Goal: Transaction & Acquisition: Purchase product/service

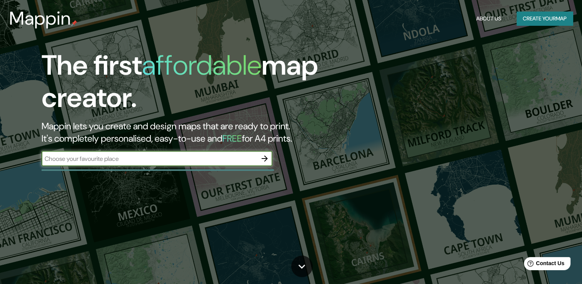
paste input "[GEOGRAPHIC_DATA]"
type input "[GEOGRAPHIC_DATA]"
click at [265, 160] on icon "button" at bounding box center [265, 158] width 6 height 6
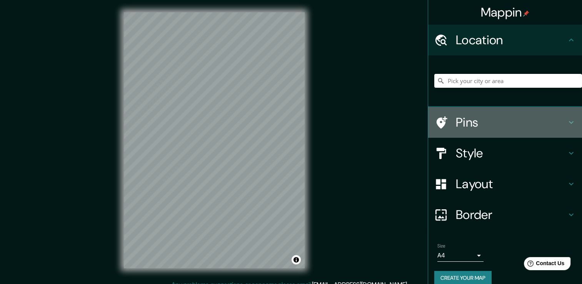
click at [458, 125] on h4 "Pins" at bounding box center [511, 122] width 111 height 15
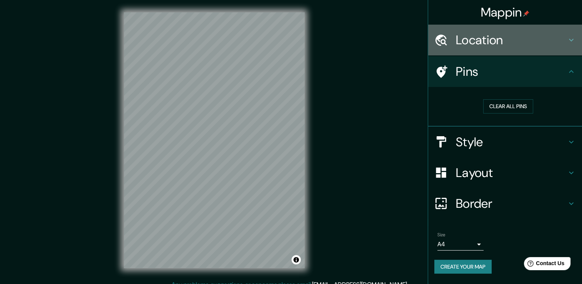
click at [522, 38] on h4 "Location" at bounding box center [511, 39] width 111 height 15
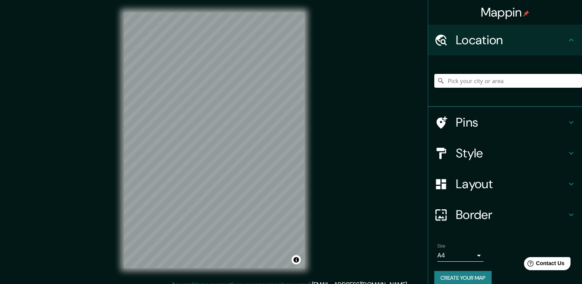
click at [497, 83] on input "Pick your city or area" at bounding box center [508, 81] width 148 height 14
paste input "[GEOGRAPHIC_DATA]"
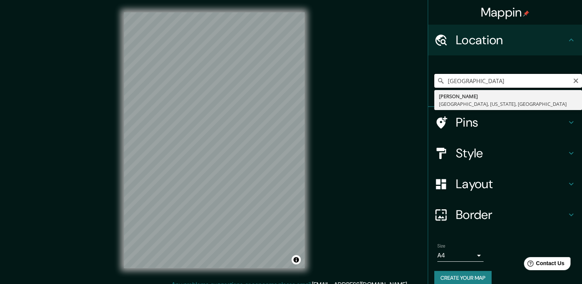
click at [478, 81] on input "[GEOGRAPHIC_DATA]" at bounding box center [508, 81] width 148 height 14
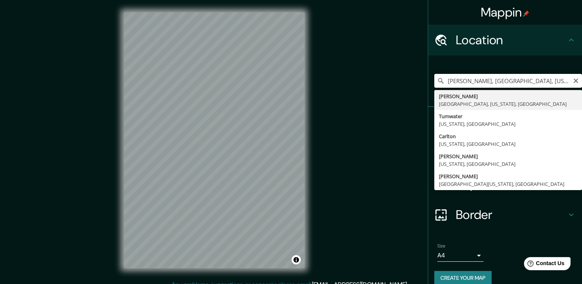
paste input "[GEOGRAPHIC_DATA]"
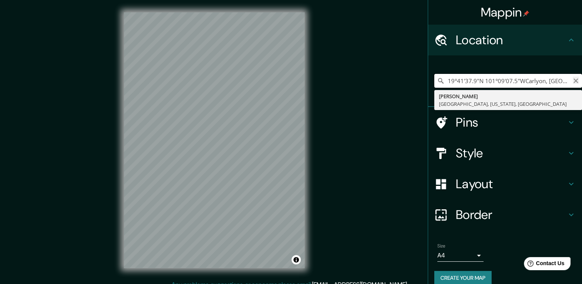
type input "19°41'37.9"N 101°09'07.5"WCarlyon, [GEOGRAPHIC_DATA], [US_STATE], [GEOGRAPHIC_D…"
click at [573, 78] on icon "Clear" at bounding box center [576, 81] width 6 height 6
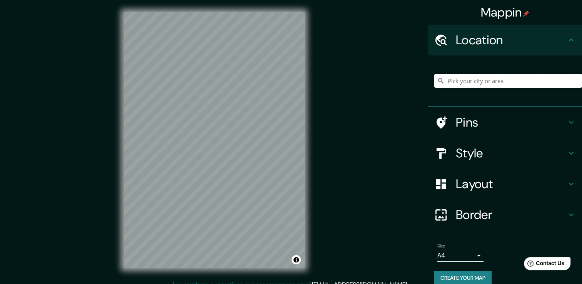
paste input "[GEOGRAPHIC_DATA]"
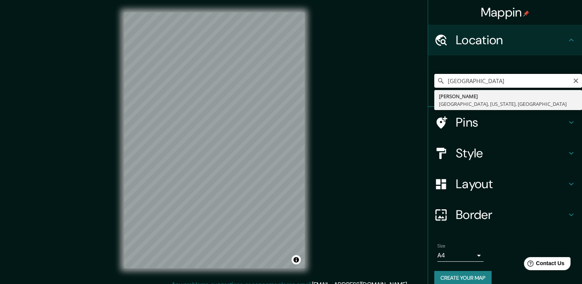
click at [479, 81] on input "[GEOGRAPHIC_DATA]" at bounding box center [508, 81] width 148 height 14
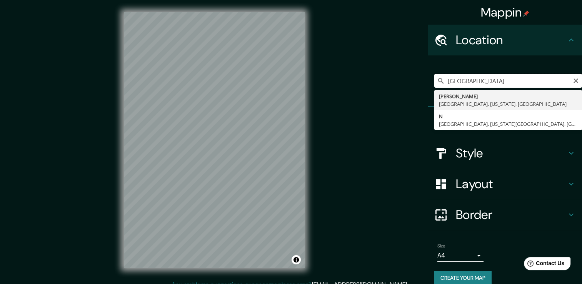
click at [534, 82] on input "[GEOGRAPHIC_DATA]" at bounding box center [508, 81] width 148 height 14
type input "[GEOGRAPHIC_DATA]"
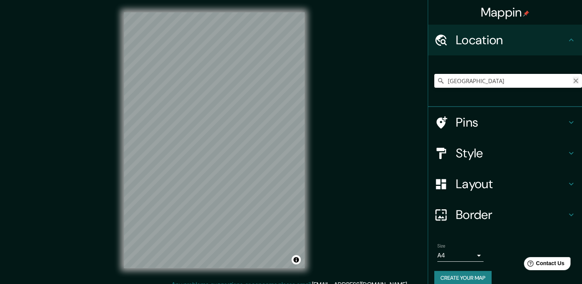
click at [573, 81] on icon "Clear" at bounding box center [575, 80] width 5 height 5
